Goal: Task Accomplishment & Management: Use online tool/utility

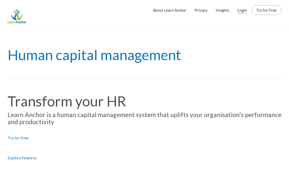
click at [245, 11] on link "Login" at bounding box center [242, 10] width 10 height 13
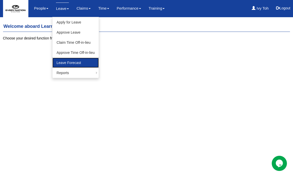
click at [77, 61] on link "Leave Forecast" at bounding box center [75, 63] width 46 height 10
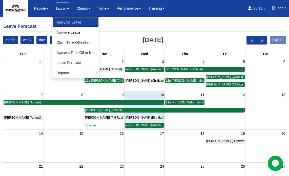
click at [64, 21] on link "Apply for Leave" at bounding box center [75, 22] width 46 height 10
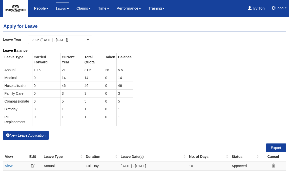
select select "50"
